Goal: Navigation & Orientation: Find specific page/section

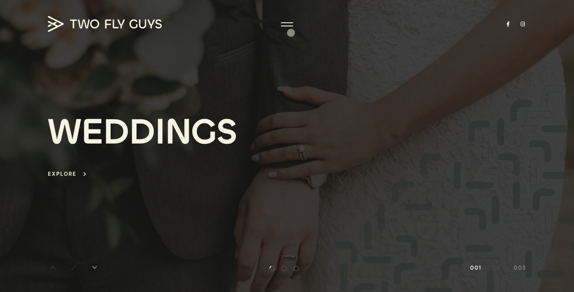
click at [285, 22] on div at bounding box center [287, 22] width 12 height 1
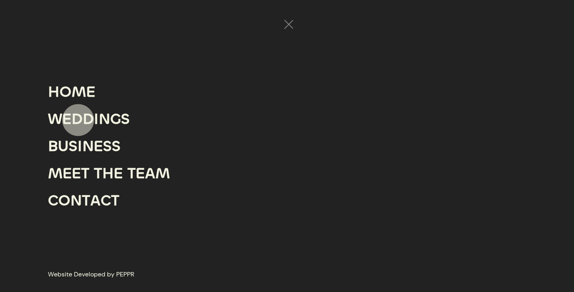
click at [78, 119] on div "D" at bounding box center [76, 118] width 11 height 27
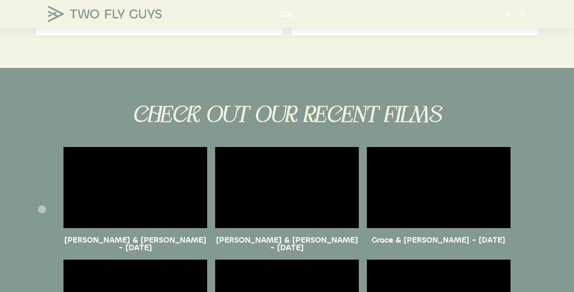
click at [36, 213] on section at bounding box center [287, 187] width 574 height 89
click at [47, 219] on section at bounding box center [287, 187] width 574 height 89
